Goal: Use online tool/utility: Utilize a website feature to perform a specific function

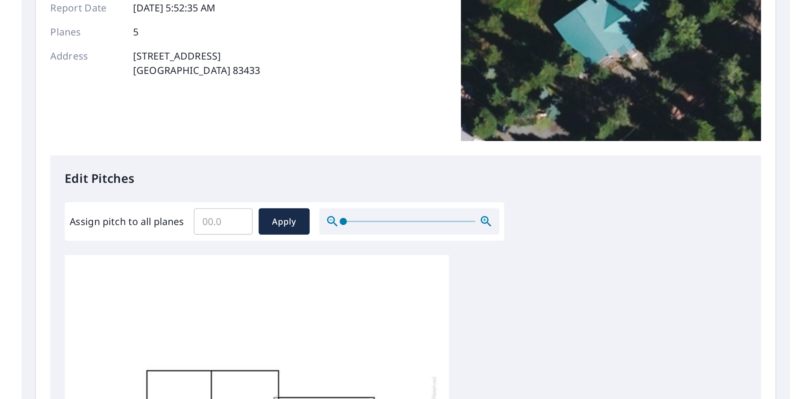
scroll to position [117, 0]
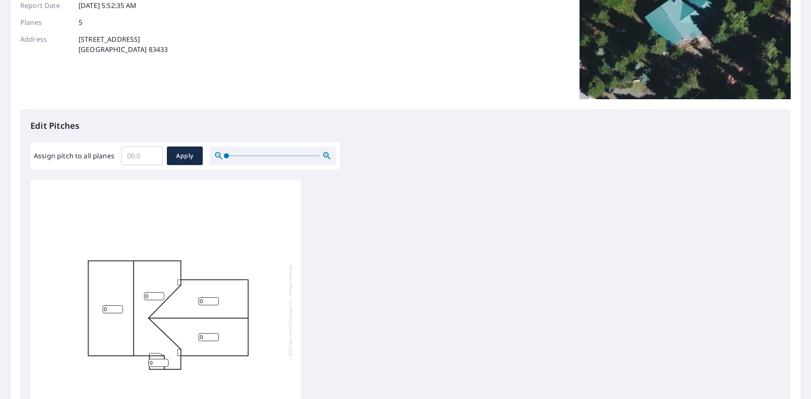
click at [111, 281] on input "0" at bounding box center [113, 310] width 20 height 8
type input "7"
click at [147, 158] on input "Assign pitch to all planes" at bounding box center [141, 156] width 41 height 24
type input "7"
click at [183, 161] on span "Apply" at bounding box center [185, 156] width 22 height 11
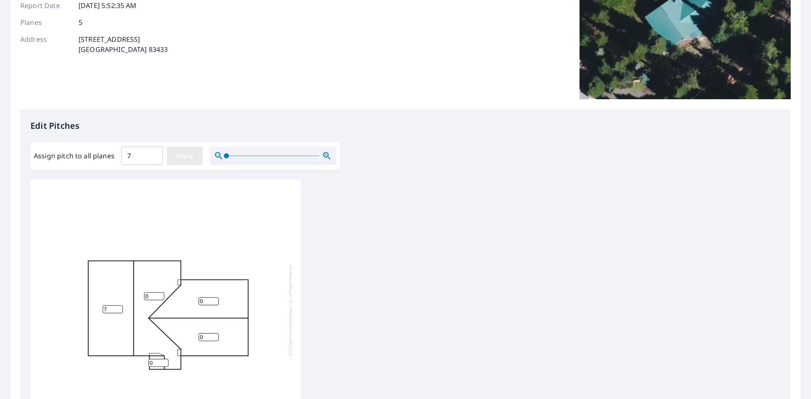
type input "7"
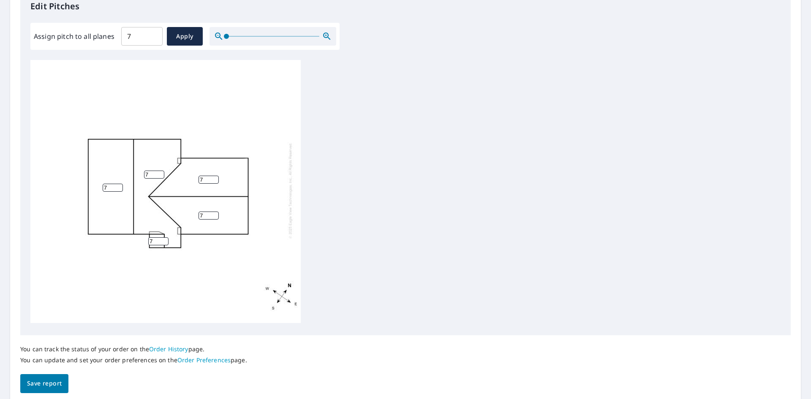
scroll to position [240, 0]
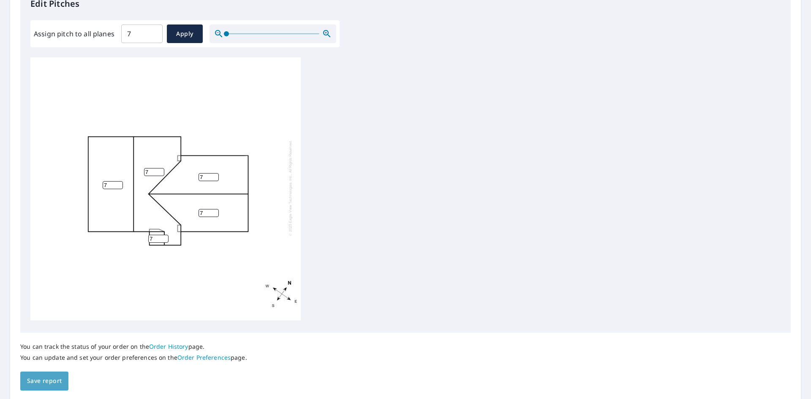
click at [47, 281] on span "Save report" at bounding box center [44, 381] width 35 height 11
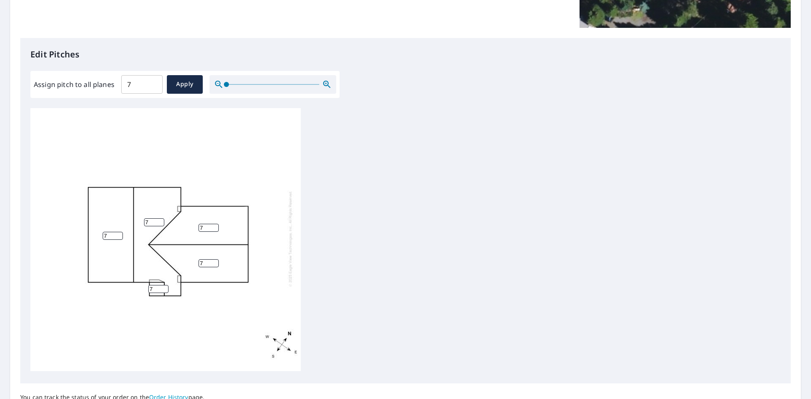
scroll to position [300, 0]
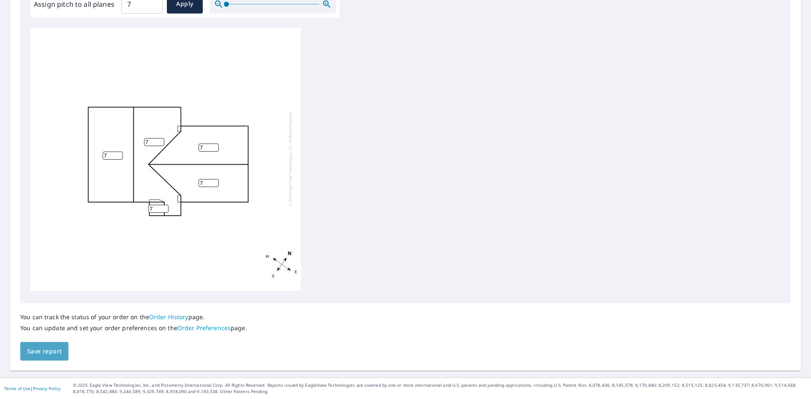
click at [54, 281] on span "Save report" at bounding box center [44, 352] width 35 height 11
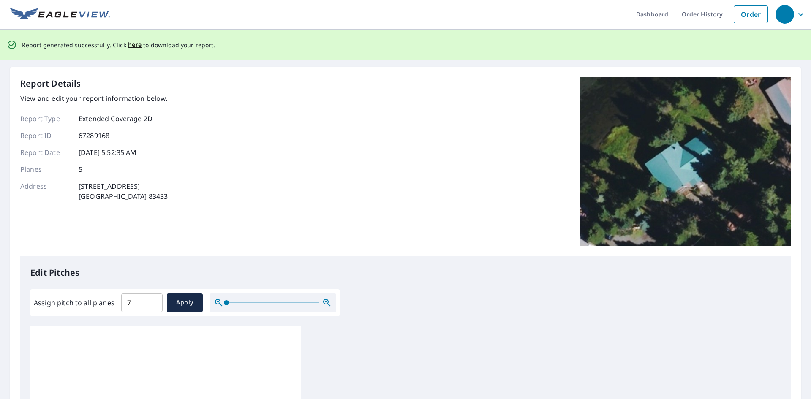
scroll to position [0, 0]
